Goal: Obtain resource: Download file/media

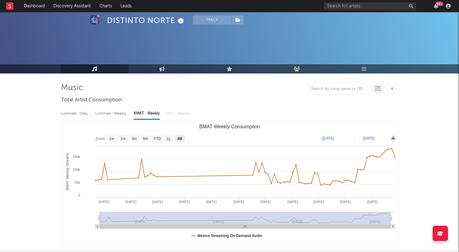
select select "All"
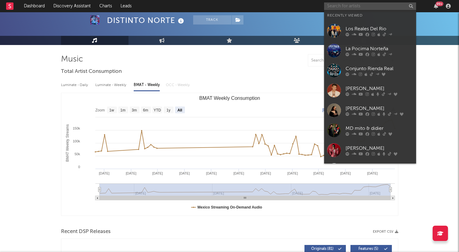
click at [348, 5] on input "text" at bounding box center [370, 6] width 92 height 8
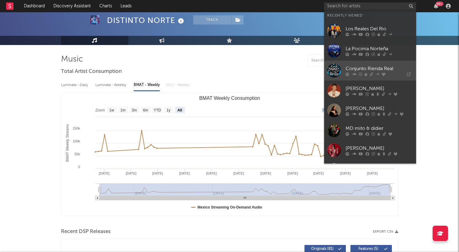
click at [365, 71] on div "Conjunto Rienda Real" at bounding box center [378, 68] width 67 height 7
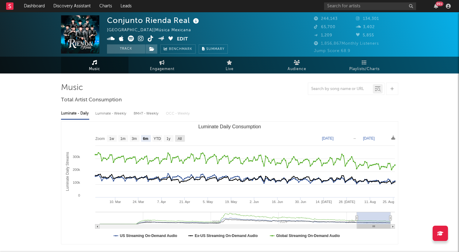
click at [184, 139] on rect "Luminate Daily Consumption" at bounding box center [180, 138] width 10 height 7
select select "All"
type input "[DATE]"
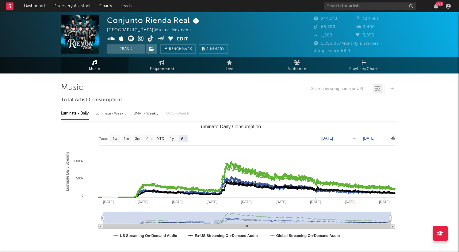
click at [392, 138] on icon at bounding box center [393, 138] width 4 height 4
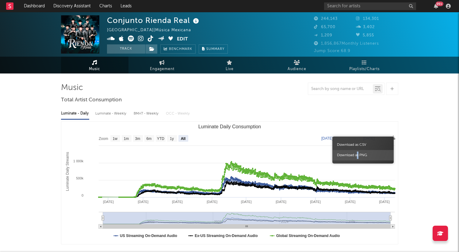
click at [357, 154] on span "Download as PNG" at bounding box center [362, 155] width 61 height 10
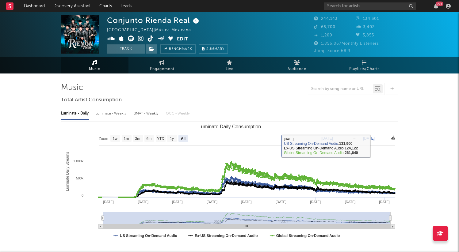
click at [393, 138] on icon at bounding box center [393, 138] width 4 height 4
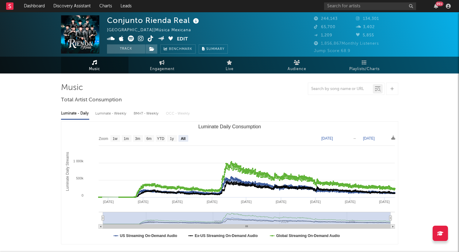
click at [142, 111] on div "BMAT - Weekly" at bounding box center [147, 113] width 26 height 10
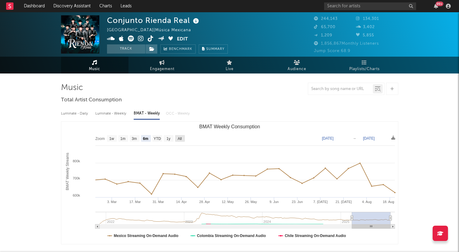
click at [180, 138] on text "All" at bounding box center [179, 139] width 4 height 4
select select "All"
type input "[DATE]"
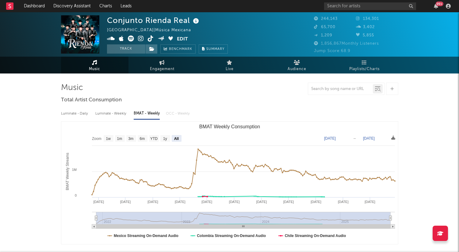
click at [393, 138] on icon at bounding box center [393, 138] width 4 height 4
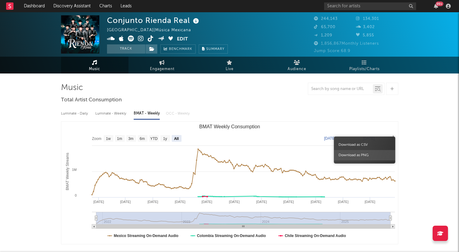
click at [368, 157] on span "Download as PNG" at bounding box center [364, 155] width 61 height 10
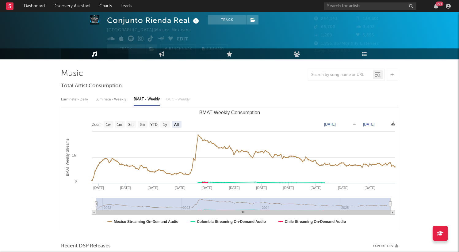
scroll to position [15, 0]
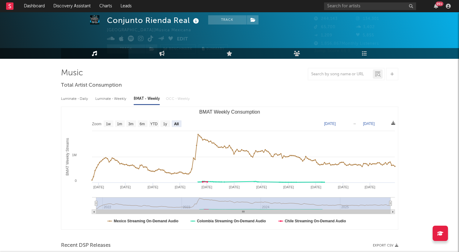
click at [393, 124] on icon at bounding box center [393, 123] width 4 height 4
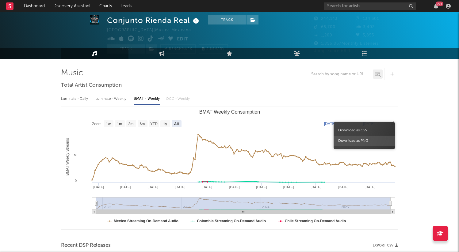
click at [357, 139] on span "Download as PNG" at bounding box center [363, 141] width 61 height 10
